Goal: Find specific page/section: Find specific page/section

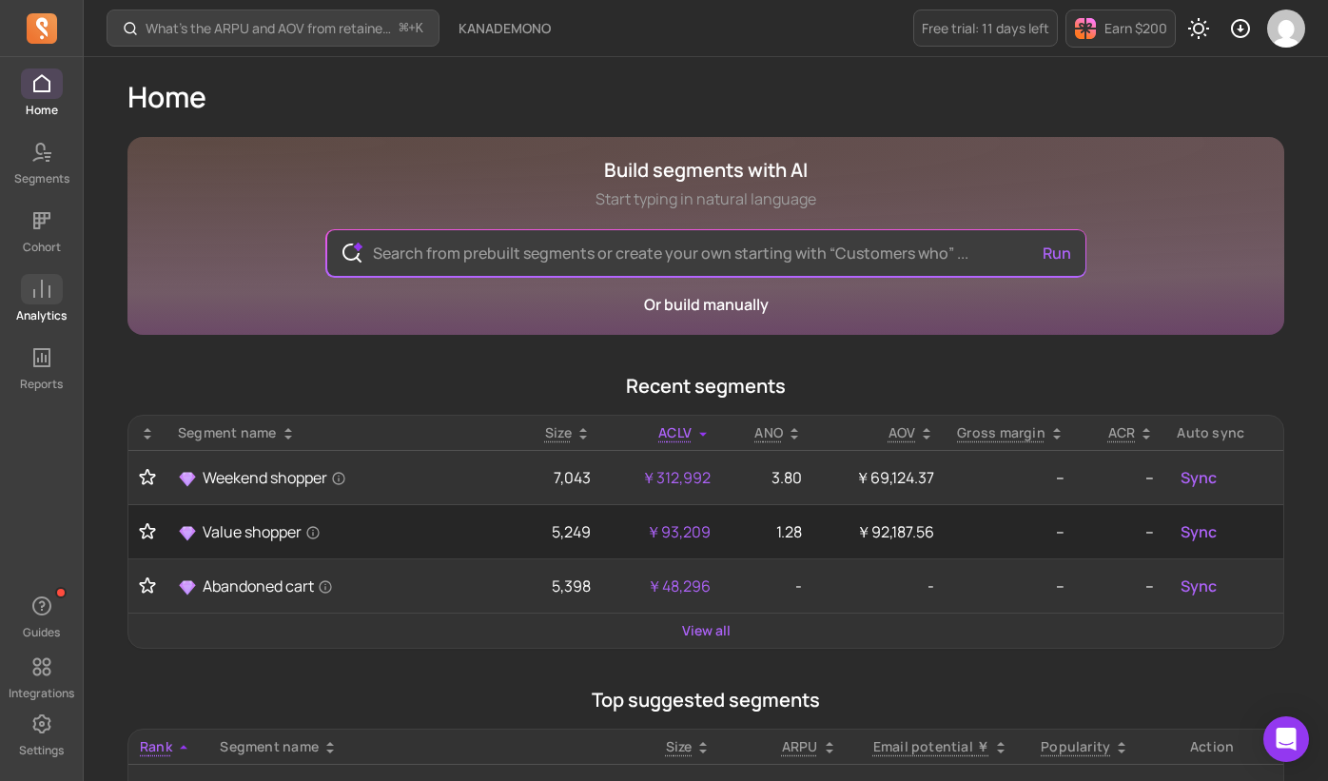
click at [38, 312] on p "Analytics" at bounding box center [41, 315] width 50 height 15
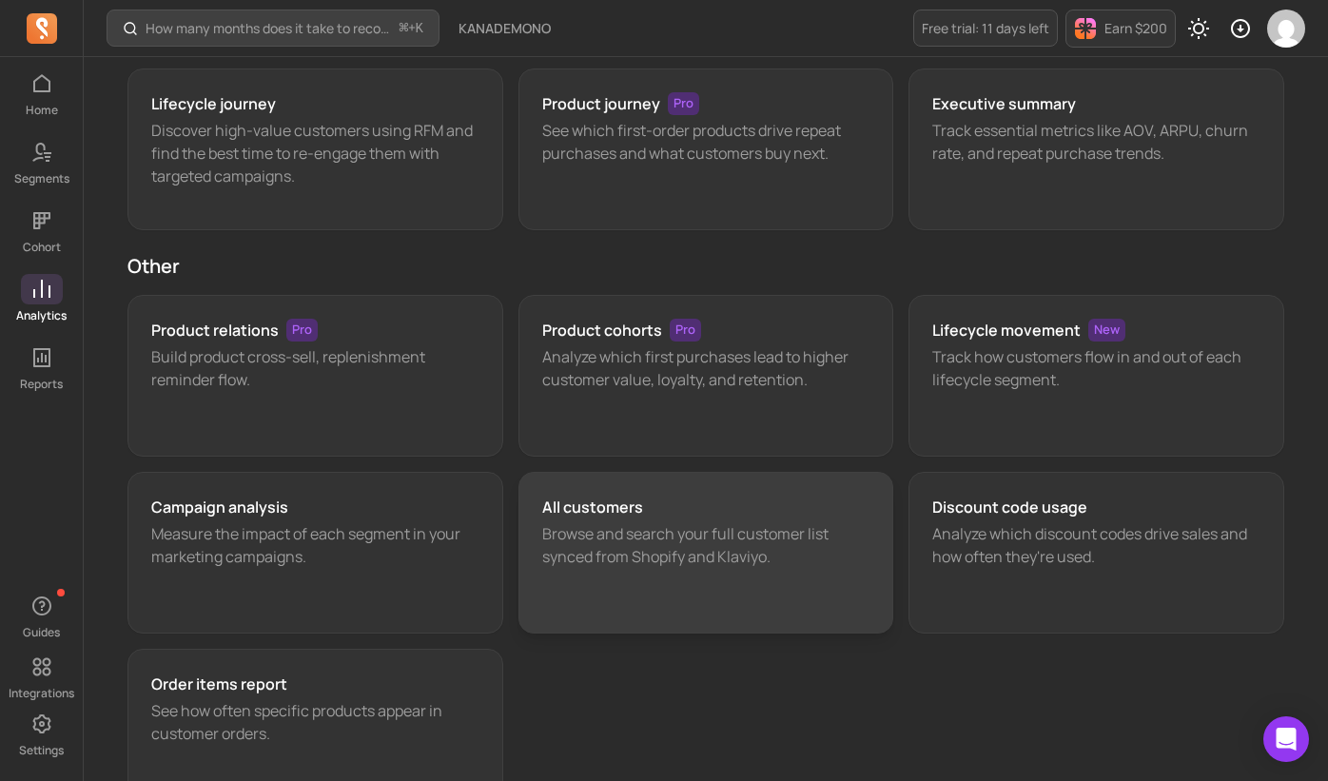
scroll to position [168, 0]
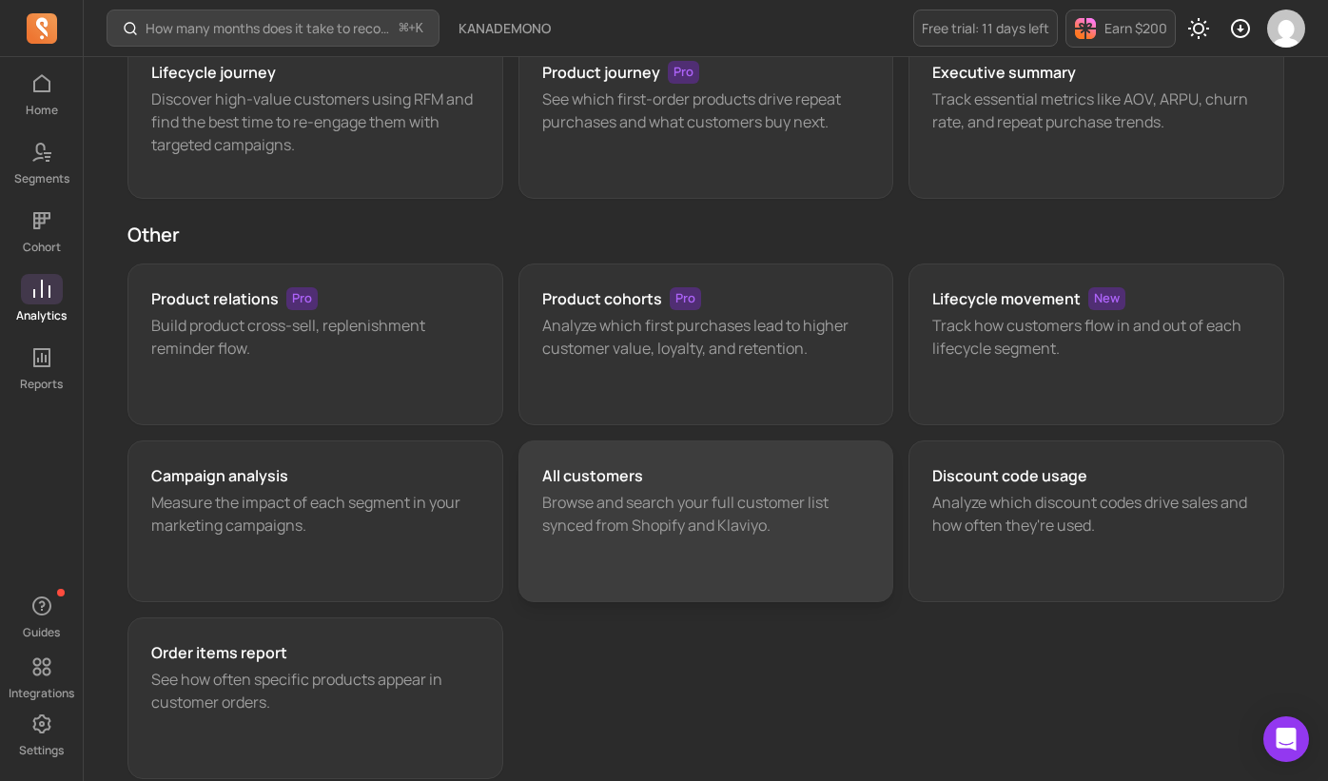
click at [697, 495] on p "Browse and search your full customer list synced from Shopify and Klaviyo." at bounding box center [706, 514] width 328 height 46
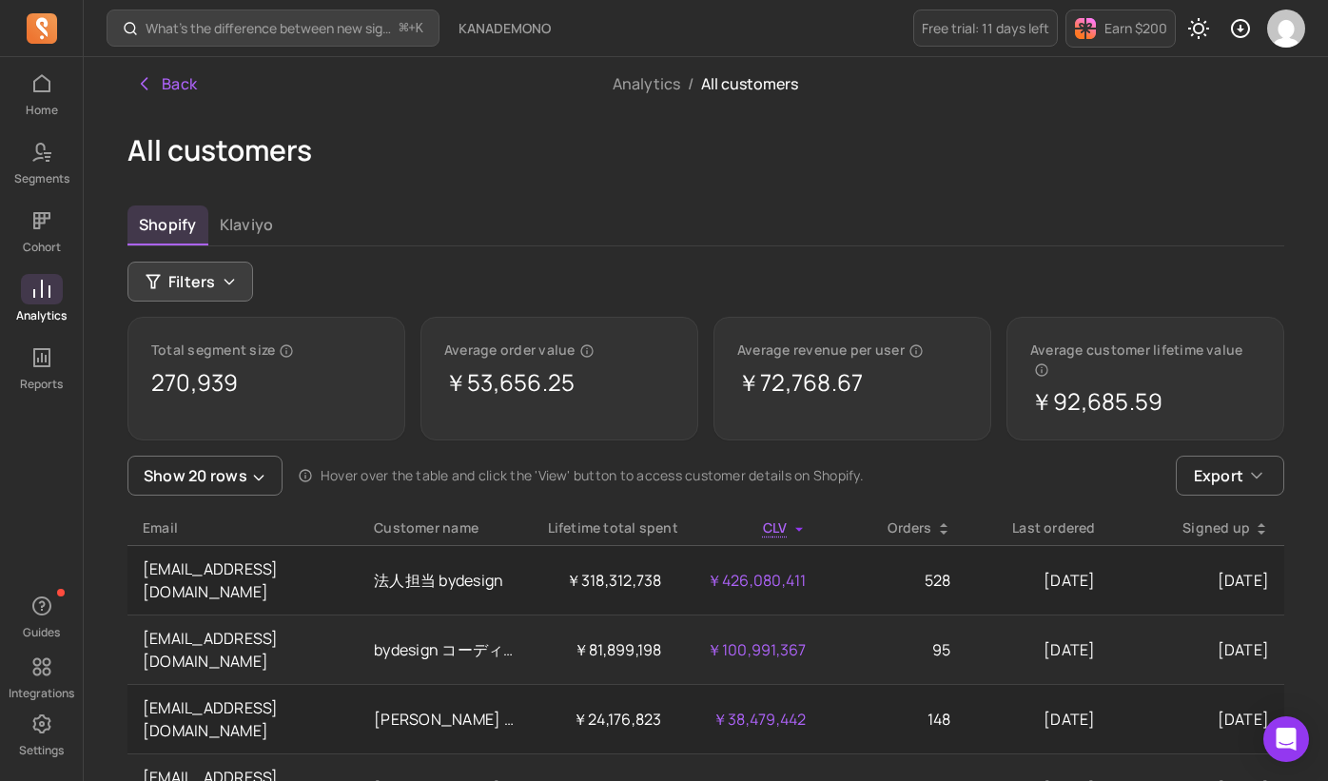
click at [225, 284] on icon "button" at bounding box center [229, 281] width 15 height 15
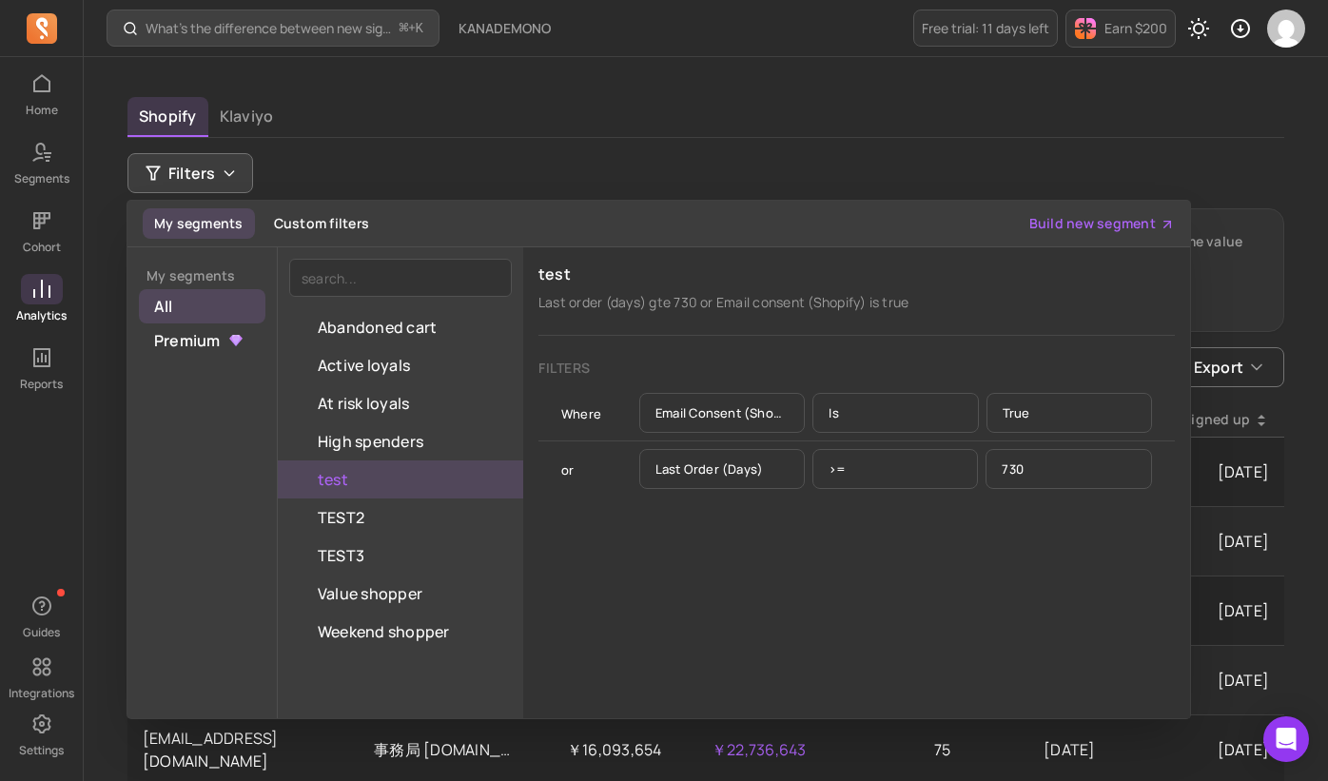
scroll to position [110, 0]
